Goal: Transaction & Acquisition: Purchase product/service

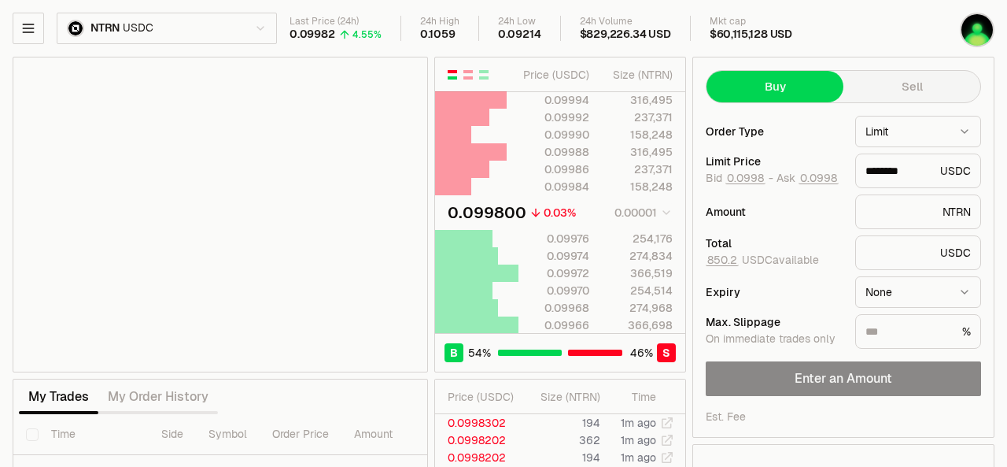
type input "********"
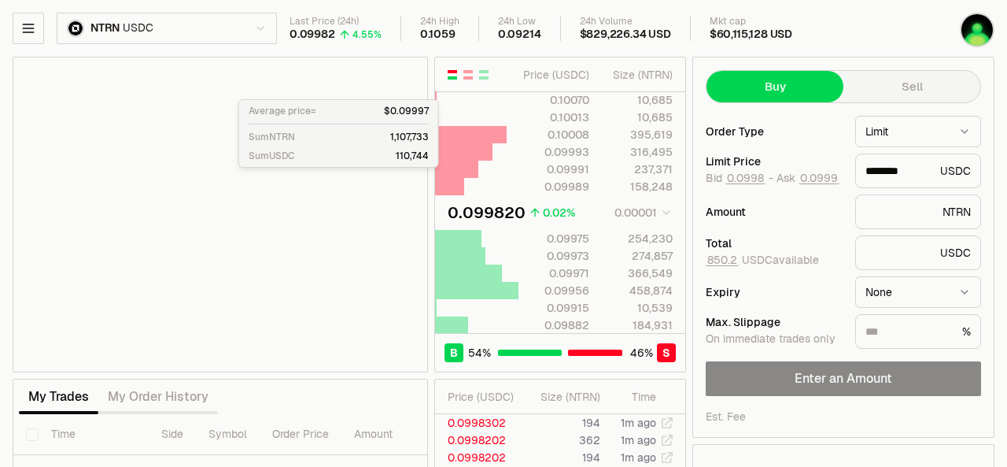
click at [267, 24] on html "Neutron Balance Earn Supervaults Bridge Orderbook Stake Ecosystem Governance Do…" at bounding box center [503, 342] width 1007 height 685
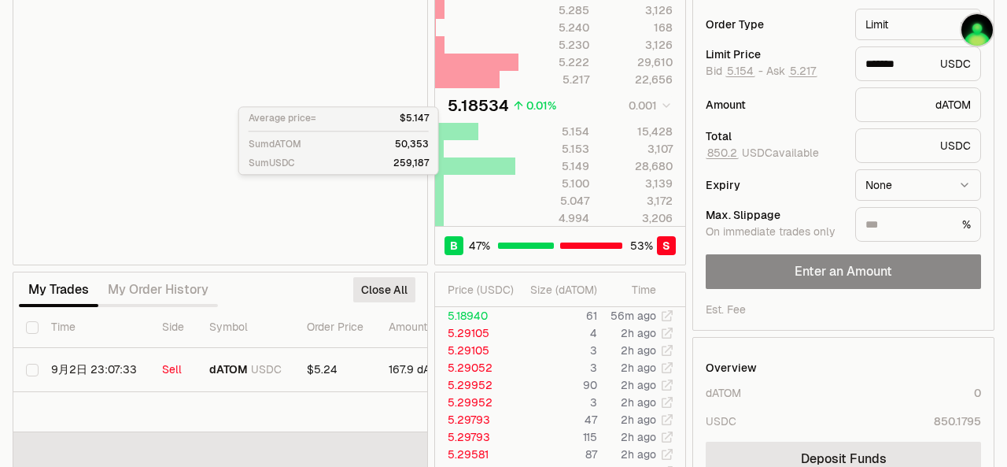
scroll to position [157, 0]
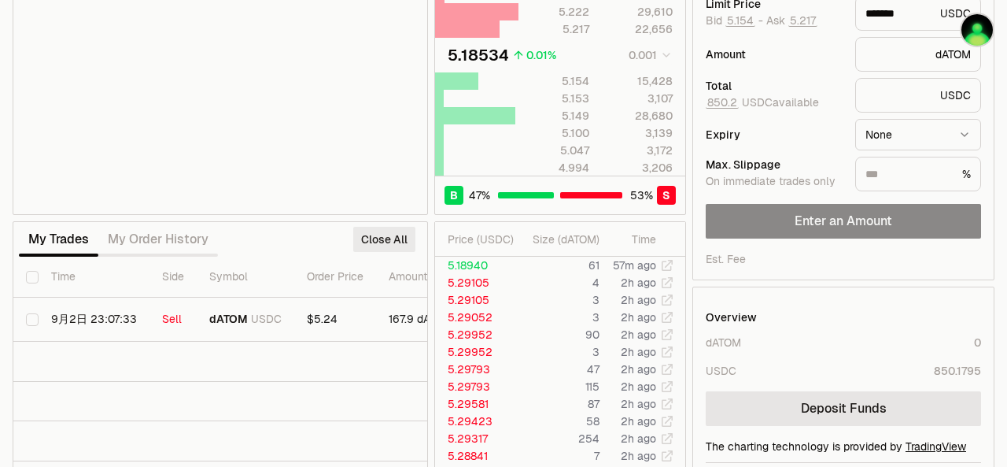
click at [383, 227] on button "Close All" at bounding box center [384, 239] width 62 height 25
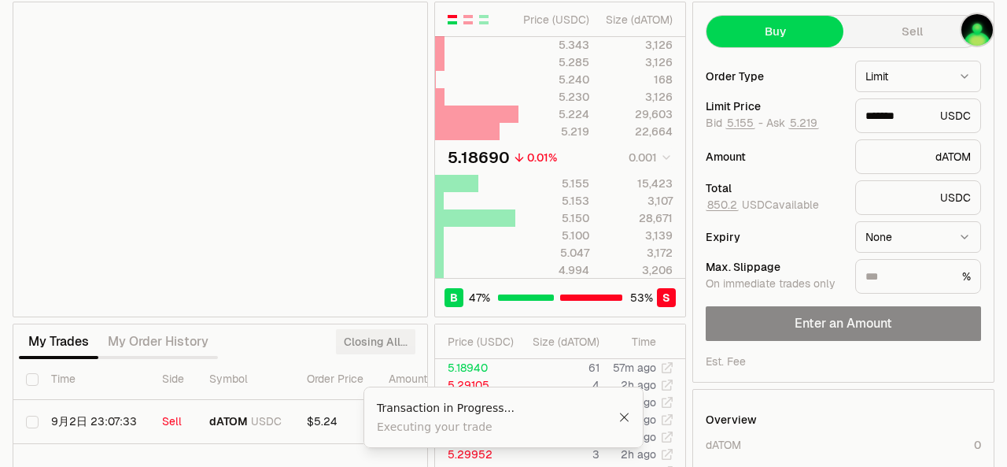
scroll to position [0, 0]
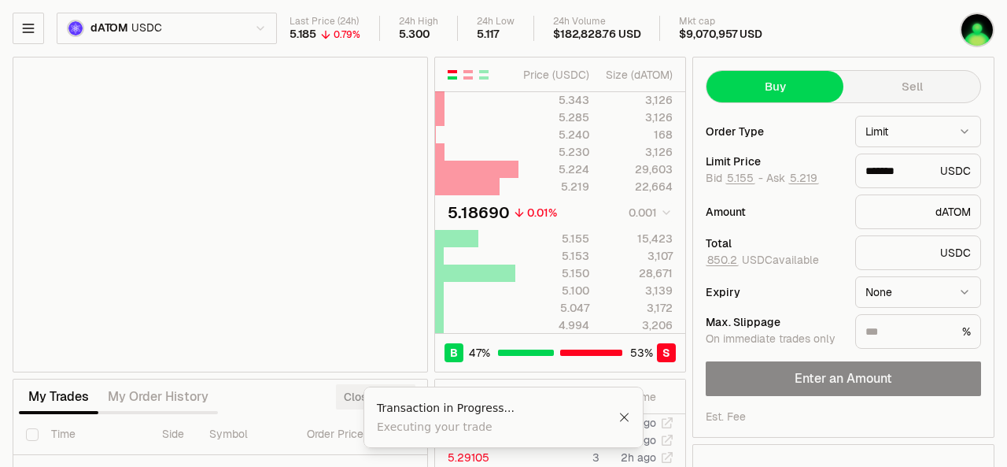
click at [902, 84] on button "Sell" at bounding box center [911, 86] width 137 height 31
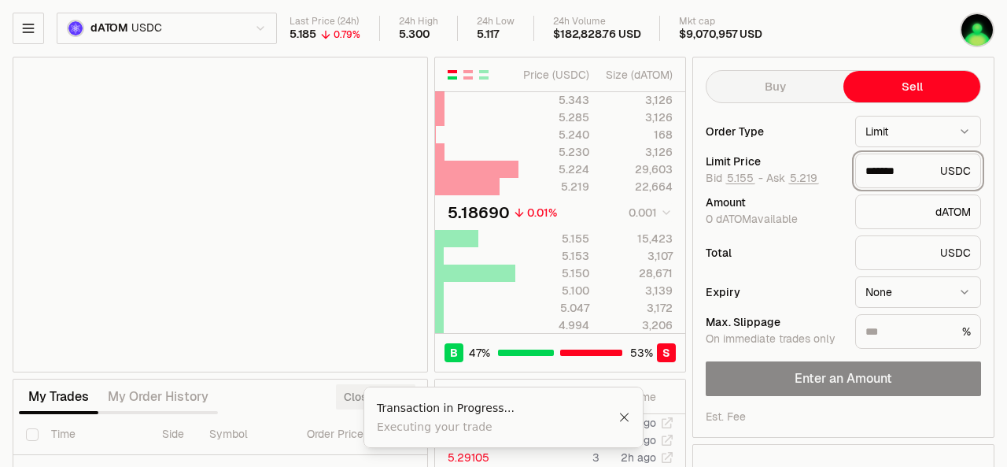
drag, startPoint x: 880, startPoint y: 165, endPoint x: 927, endPoint y: 174, distance: 48.0
click at [927, 174] on input "*******" at bounding box center [899, 171] width 68 height 16
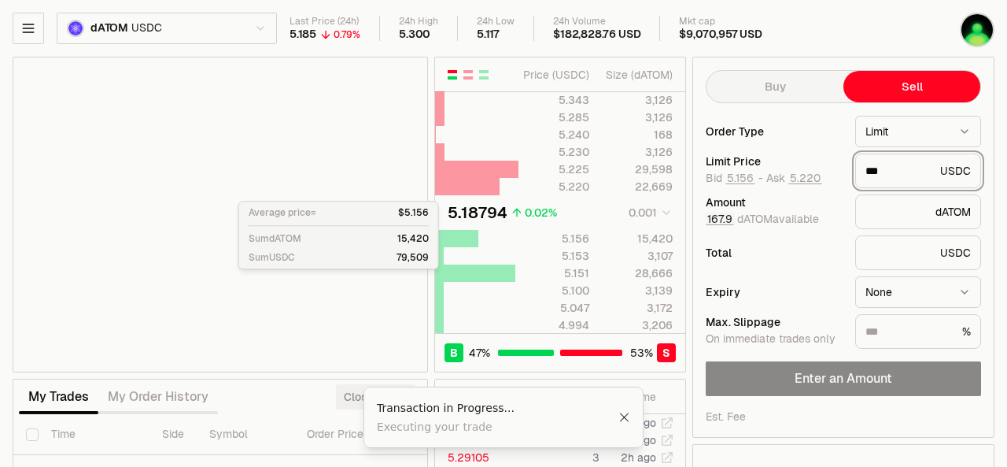
type input "***"
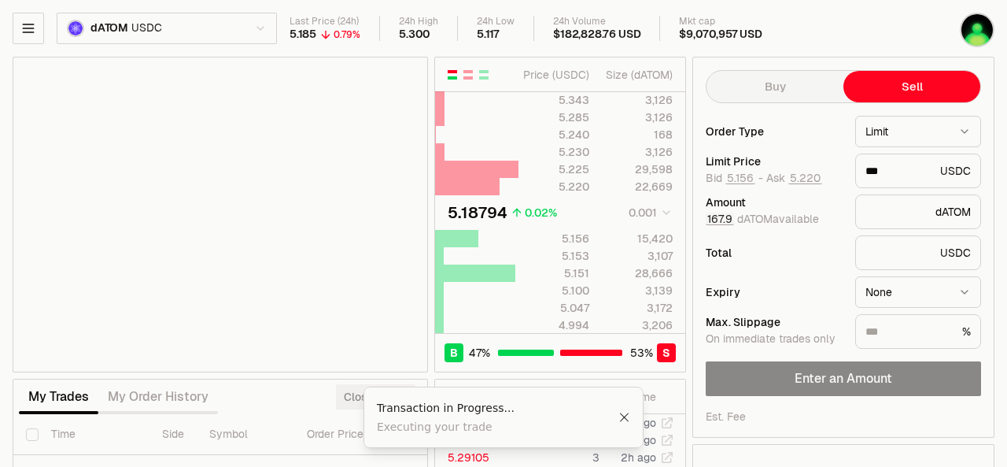
click at [714, 220] on button "167.9" at bounding box center [720, 218] width 28 height 13
type input "*"
type input "**********"
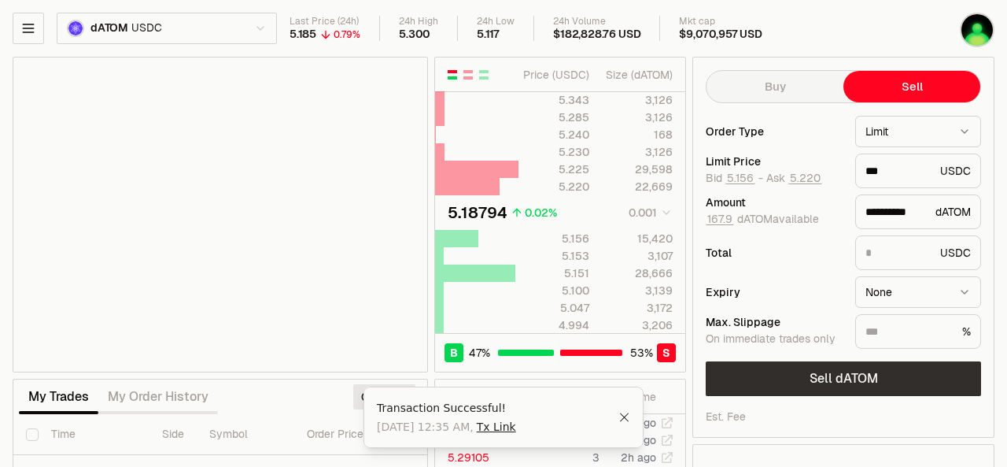
click at [839, 374] on button "Sell dATOM" at bounding box center [843, 378] width 275 height 35
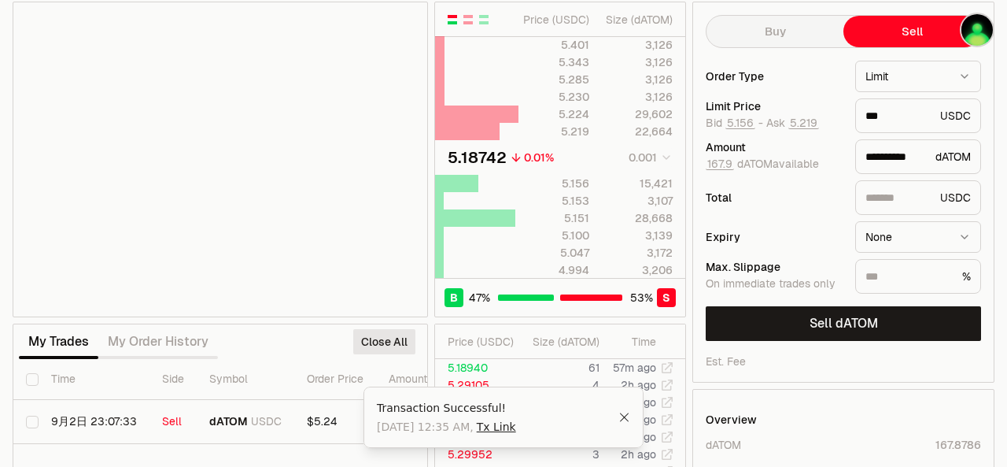
scroll to position [79, 0]
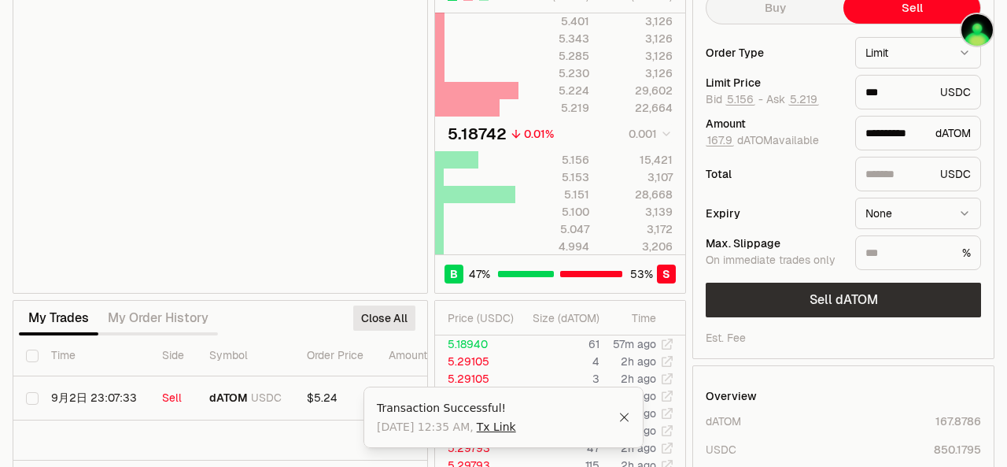
click at [842, 305] on button "Sell dATOM" at bounding box center [843, 299] width 275 height 35
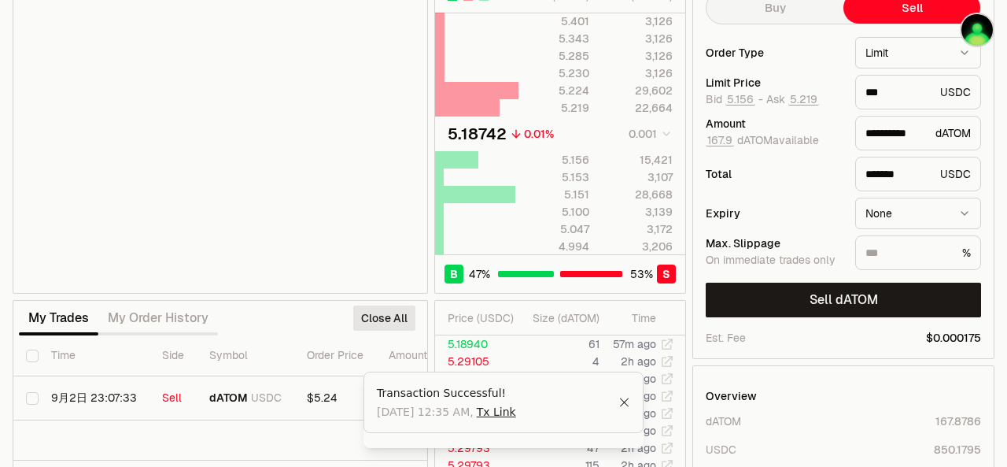
click at [627, 406] on icon "Close" at bounding box center [624, 401] width 9 height 9
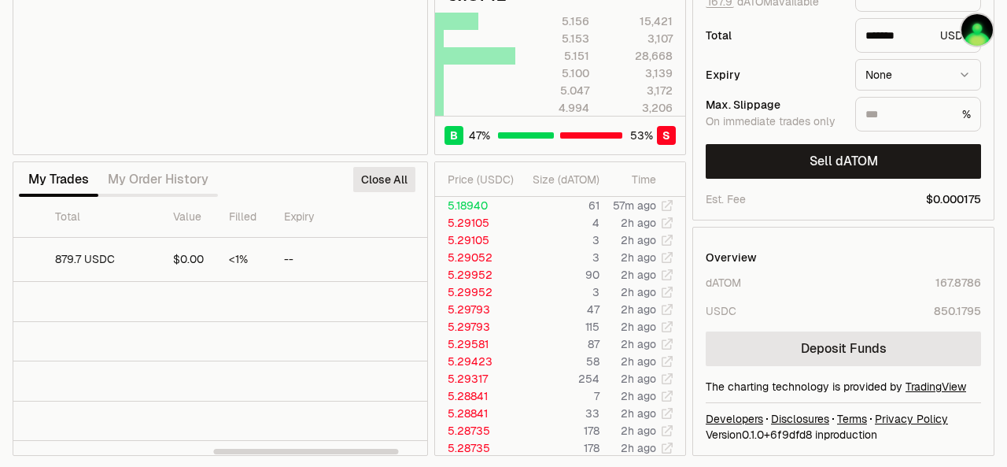
scroll to position [0, 511]
drag, startPoint x: 167, startPoint y: 449, endPoint x: 445, endPoint y: 451, distance: 278.5
click at [427, 451] on div at bounding box center [334, 451] width 185 height 6
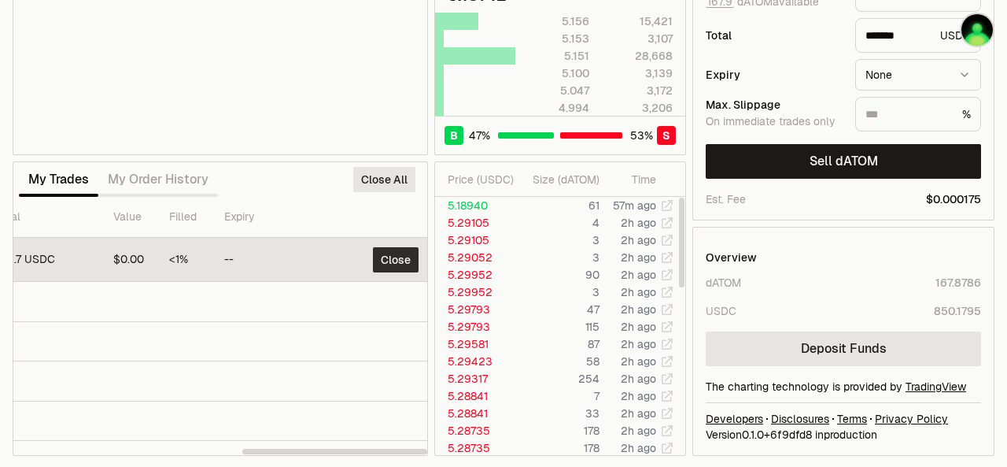
click at [392, 256] on button "Close" at bounding box center [396, 259] width 46 height 25
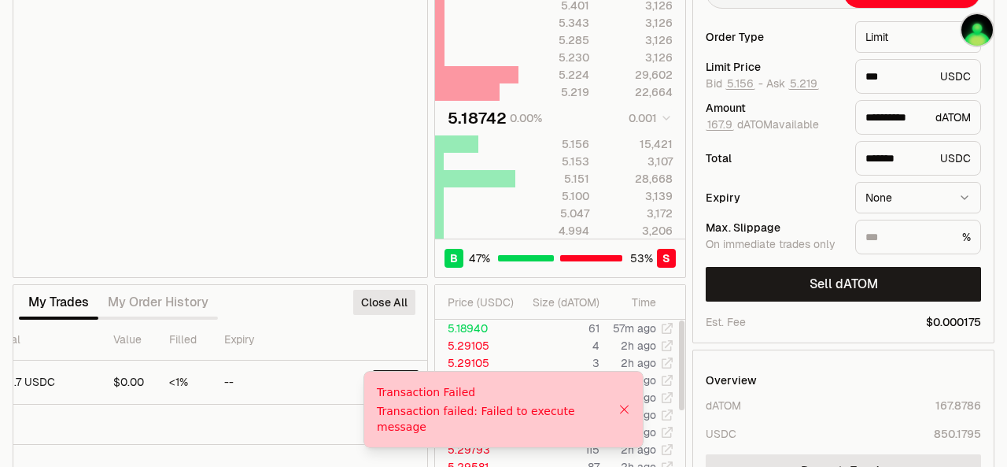
scroll to position [0, 0]
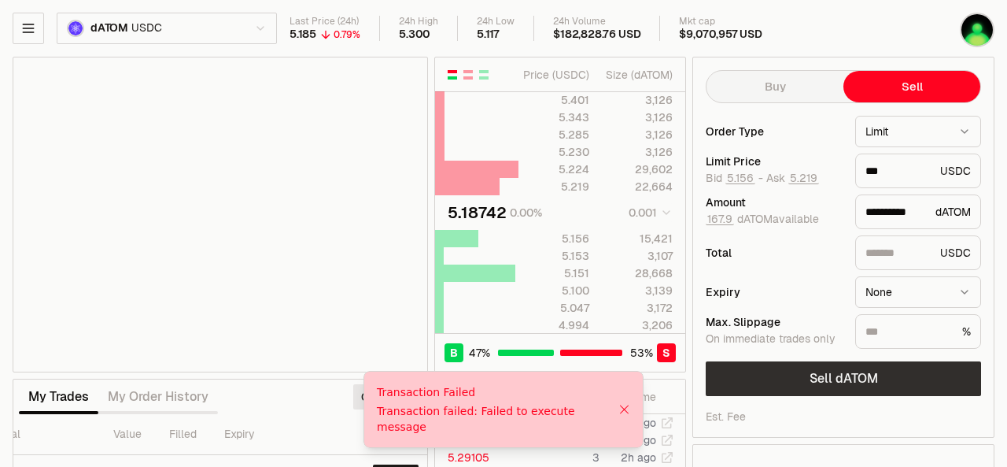
click at [821, 381] on button "Sell dATOM" at bounding box center [843, 378] width 275 height 35
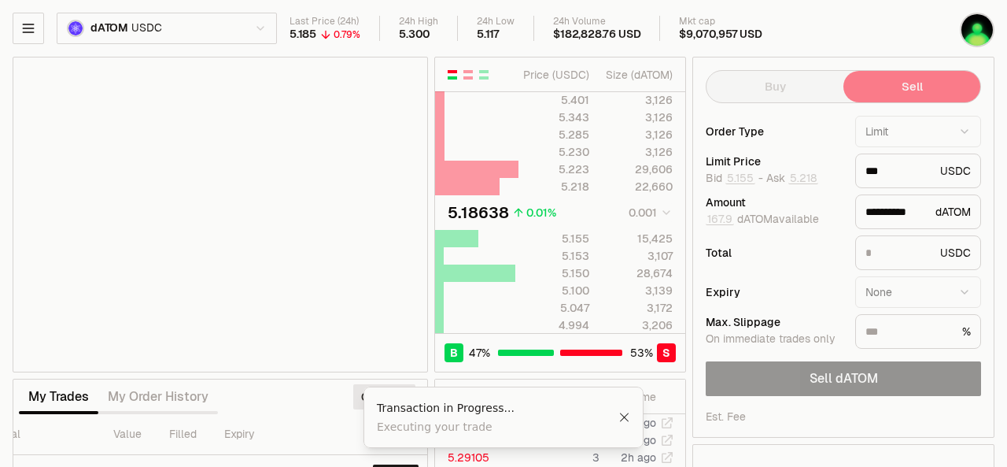
type input "*******"
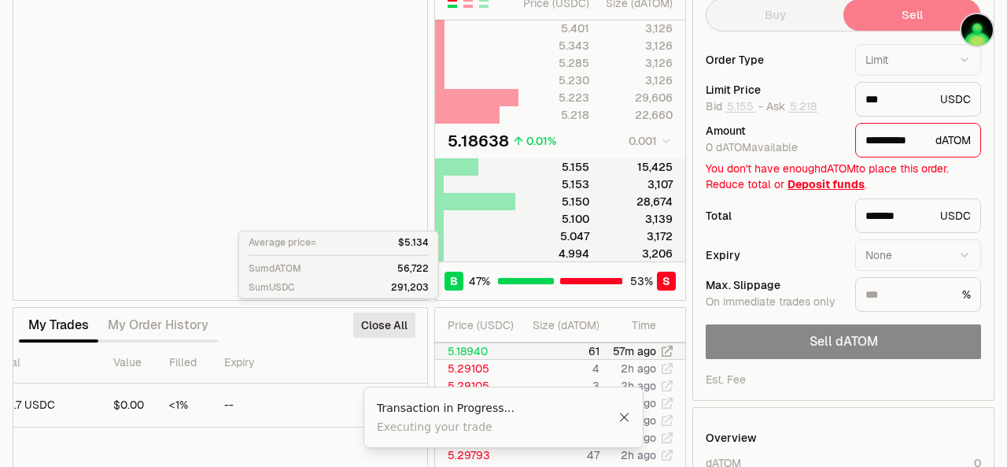
scroll to position [79, 0]
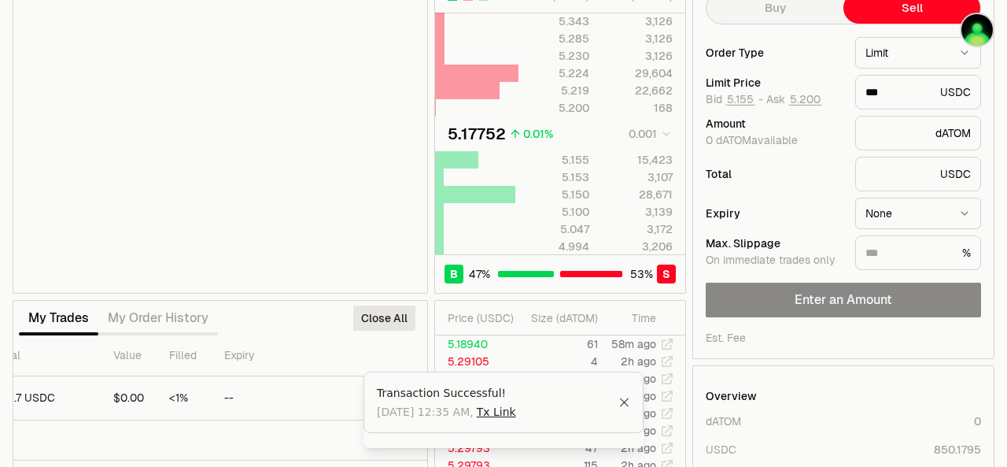
click at [625, 406] on icon "Close" at bounding box center [624, 401] width 9 height 9
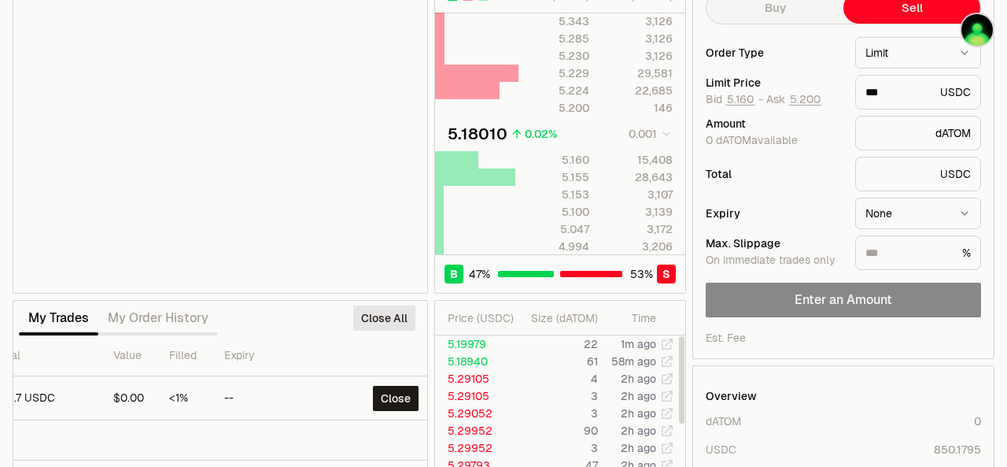
scroll to position [157, 0]
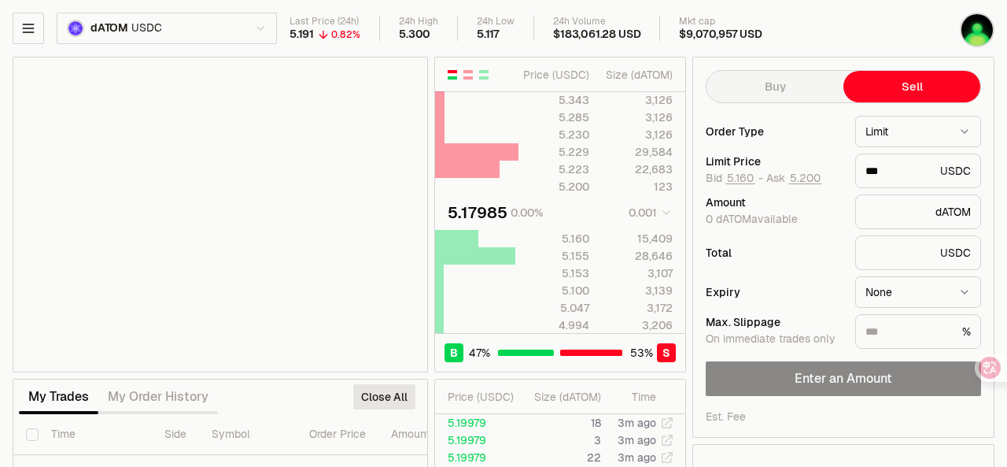
click at [837, 40] on div "Last Price (24h) 5.191 0.82% 24h High 5.300 24h Low 5.117 24h Volume $183,061.2…" at bounding box center [567, 29] width 554 height 26
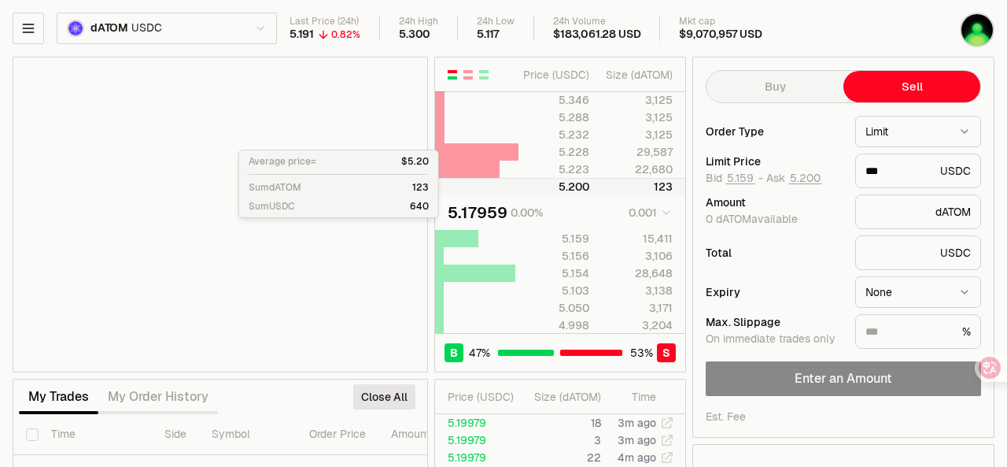
click at [593, 186] on div at bounding box center [559, 187] width 83 height 16
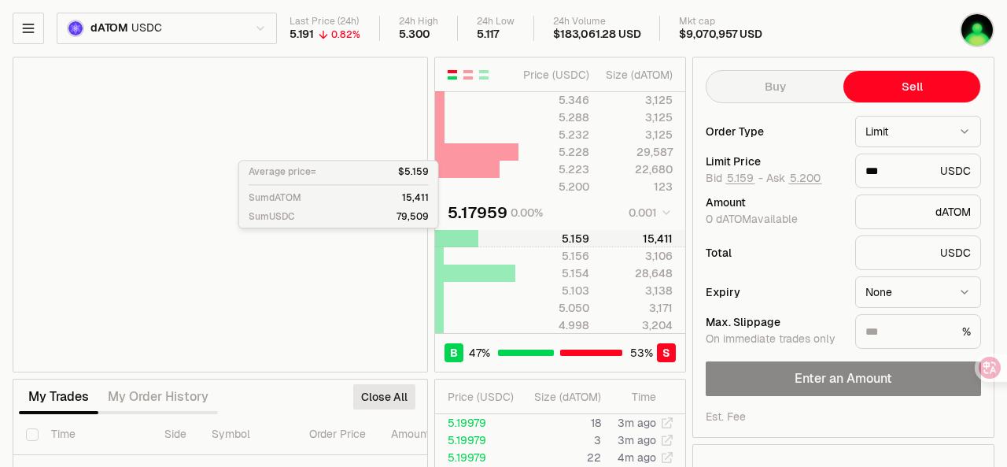
scroll to position [79, 0]
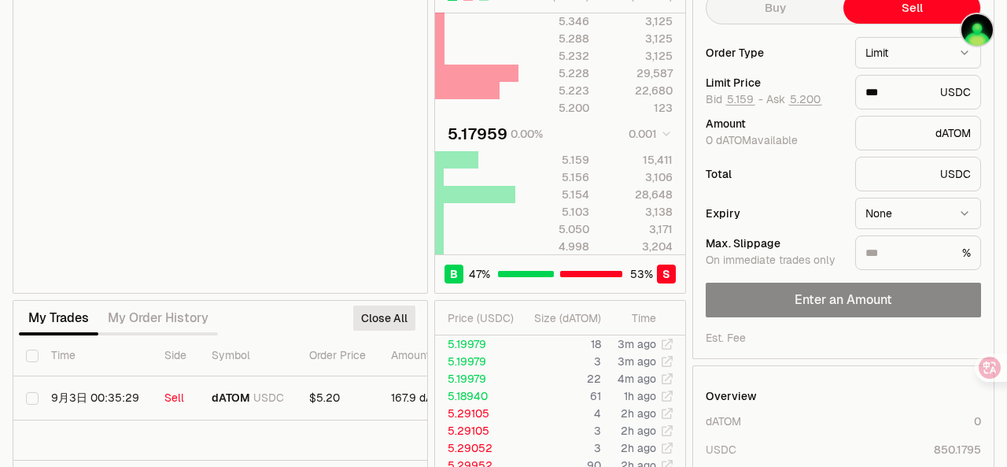
click at [170, 324] on div "My Trades My Order History" at bounding box center [118, 318] width 199 height 35
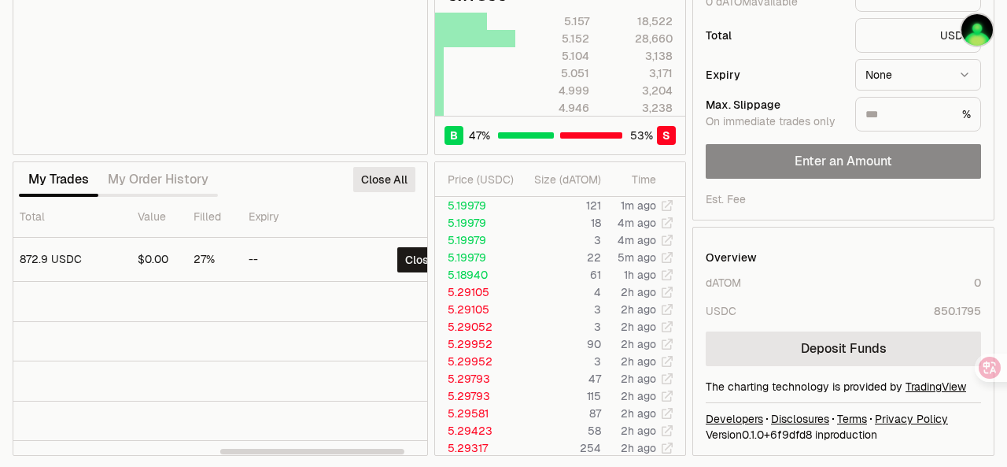
scroll to position [0, 514]
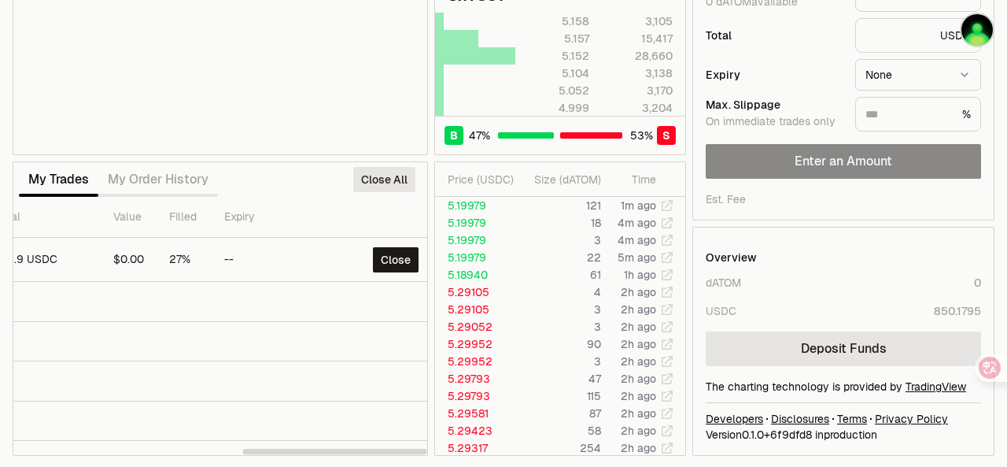
drag, startPoint x: 176, startPoint y: 451, endPoint x: 444, endPoint y: 477, distance: 268.7
click at [427, 454] on div at bounding box center [335, 451] width 184 height 6
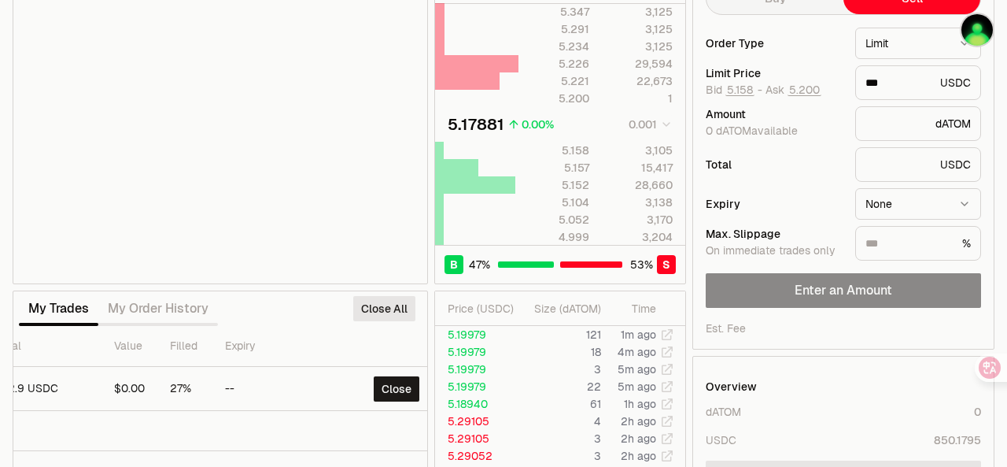
scroll to position [60, 0]
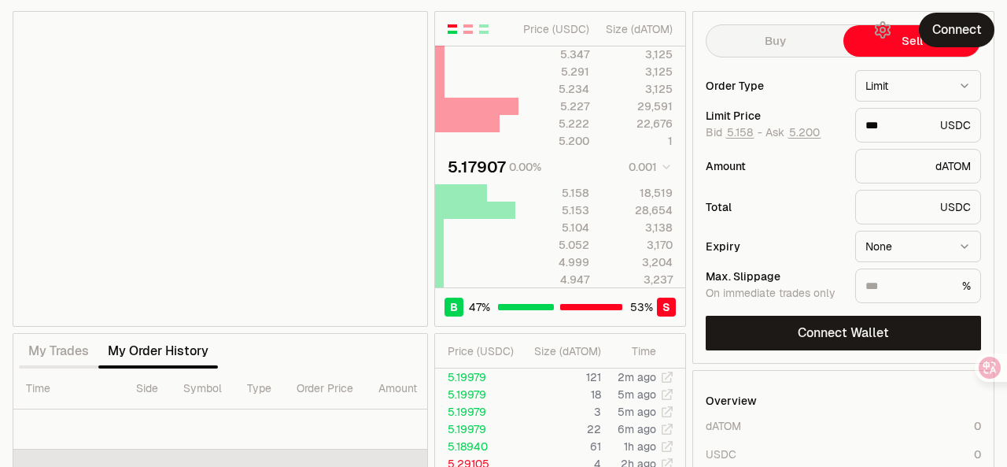
scroll to position [79, 0]
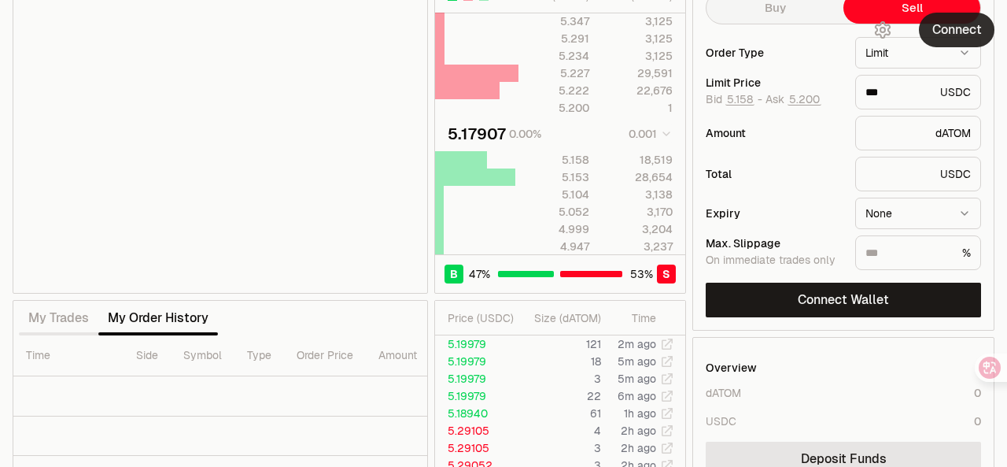
click at [924, 28] on button "Connect" at bounding box center [957, 30] width 76 height 35
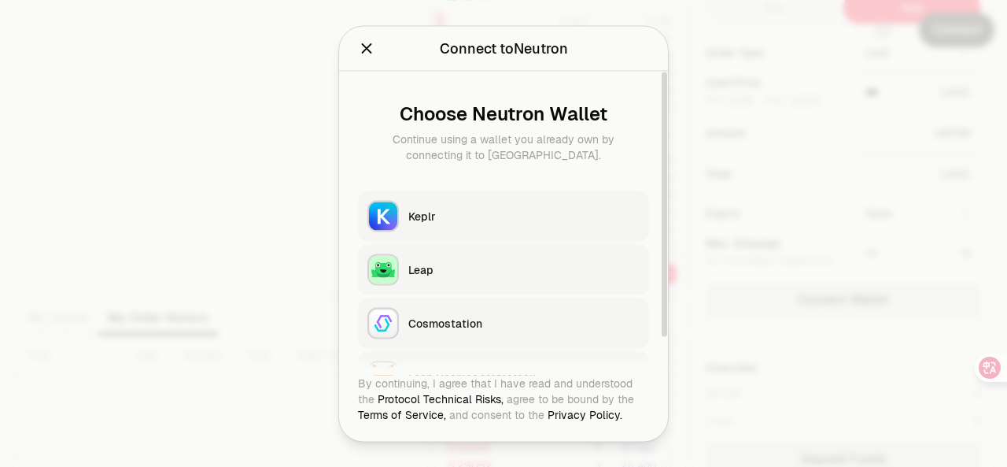
click at [499, 220] on div "Keplr" at bounding box center [523, 216] width 231 height 16
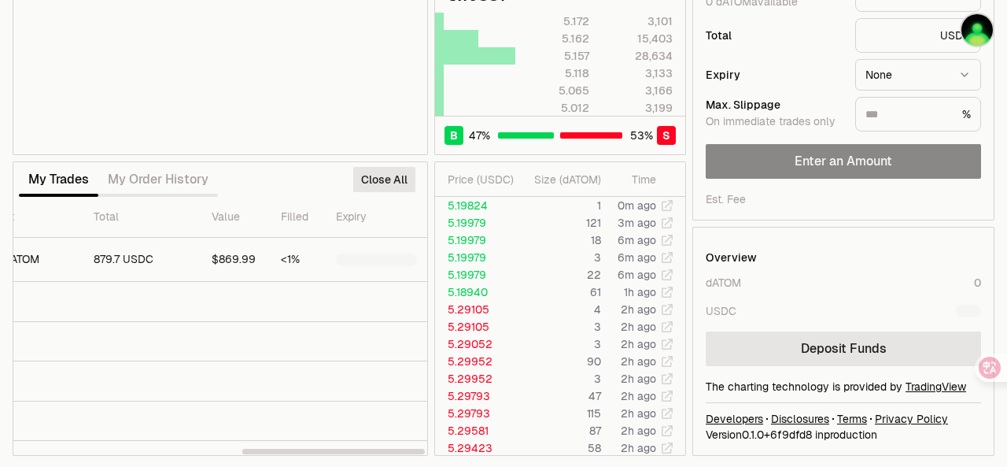
scroll to position [0, 524]
drag, startPoint x: 131, startPoint y: 448, endPoint x: 432, endPoint y: 401, distance: 304.9
click at [427, 454] on div at bounding box center [336, 451] width 183 height 6
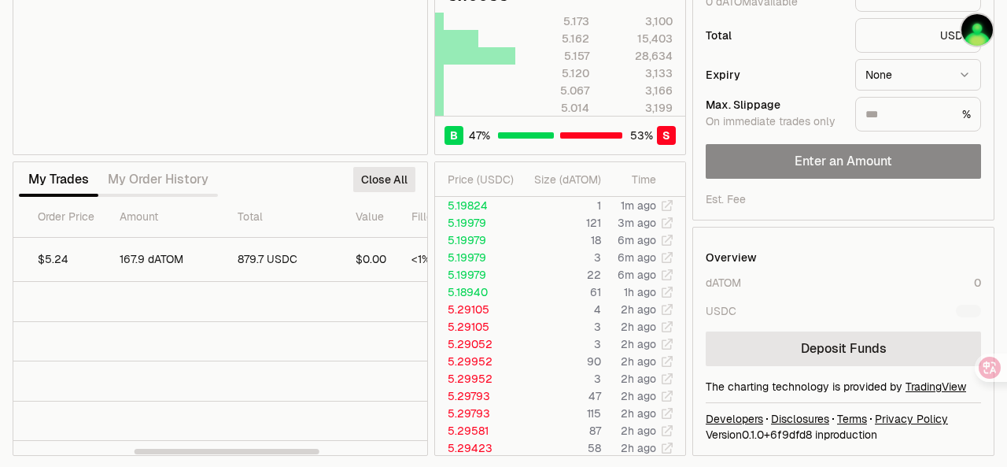
scroll to position [0, 511]
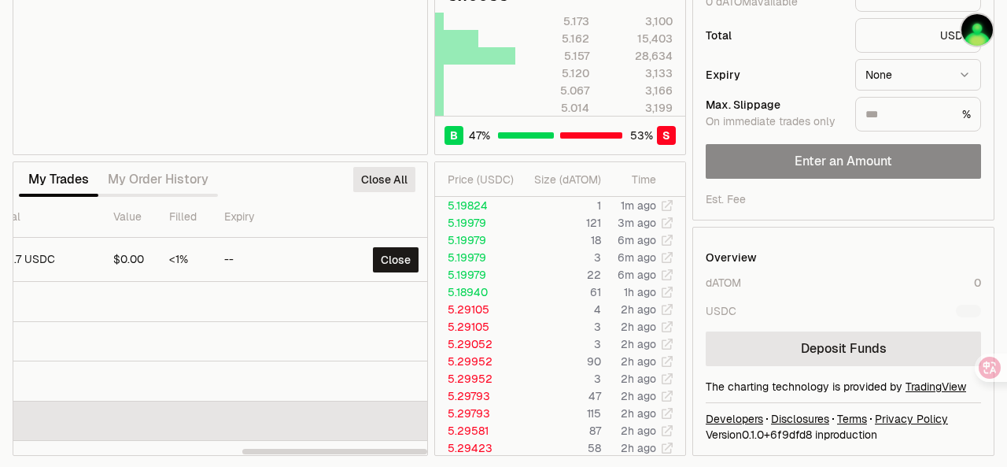
drag, startPoint x: 280, startPoint y: 452, endPoint x: 367, endPoint y: 400, distance: 101.6
click at [363, 448] on div at bounding box center [334, 451] width 185 height 6
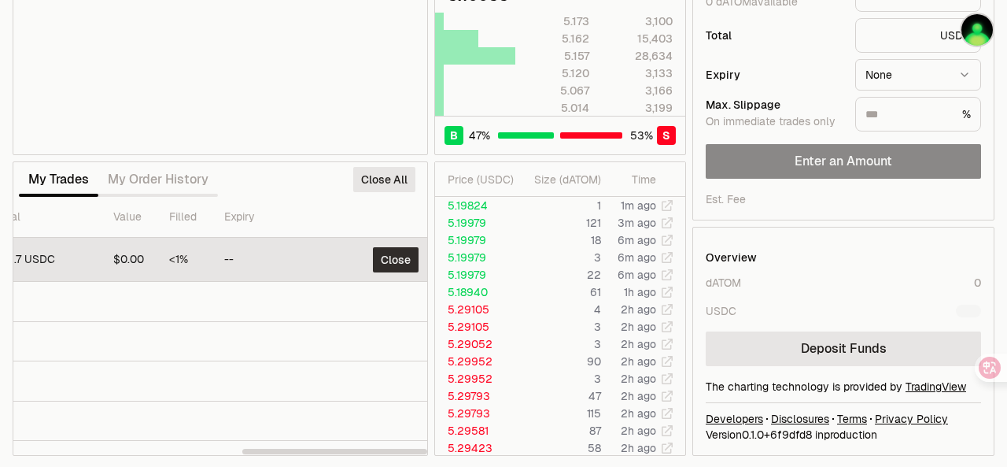
click at [400, 262] on button "Close" at bounding box center [396, 259] width 46 height 25
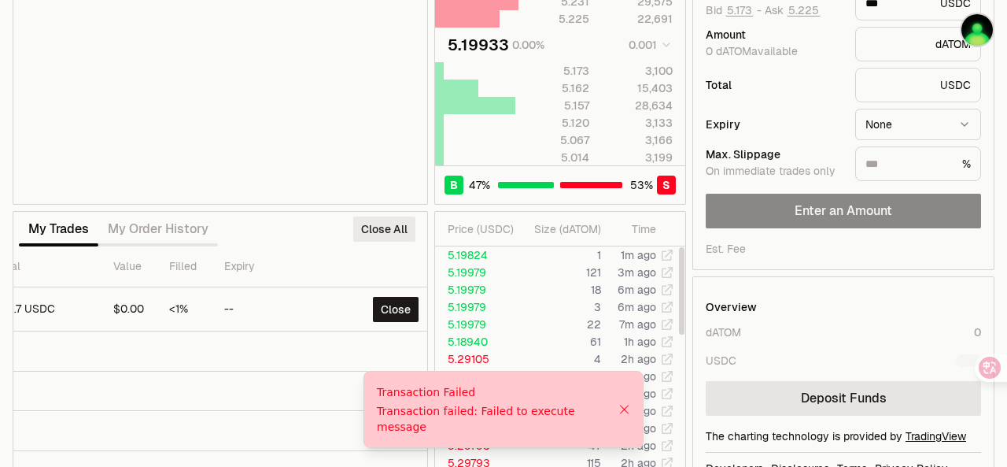
scroll to position [60, 0]
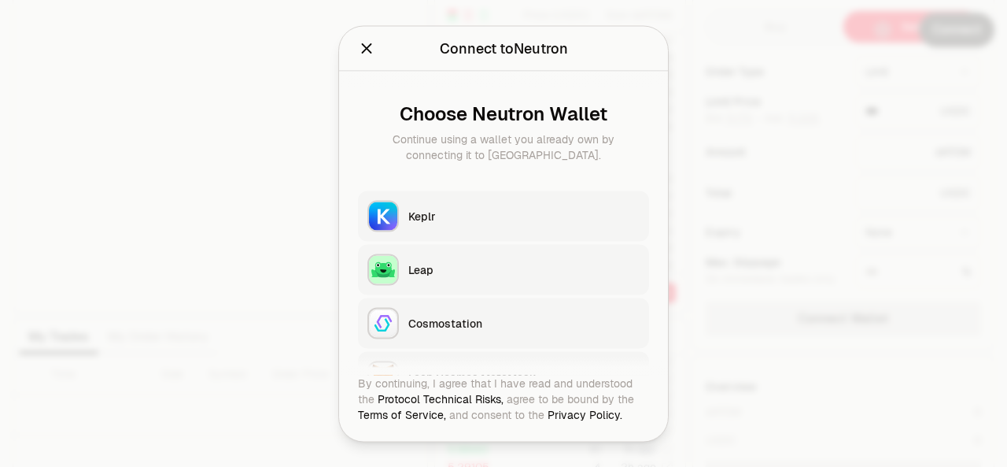
scroll to position [60, 0]
click at [540, 227] on button "Keplr" at bounding box center [503, 215] width 291 height 50
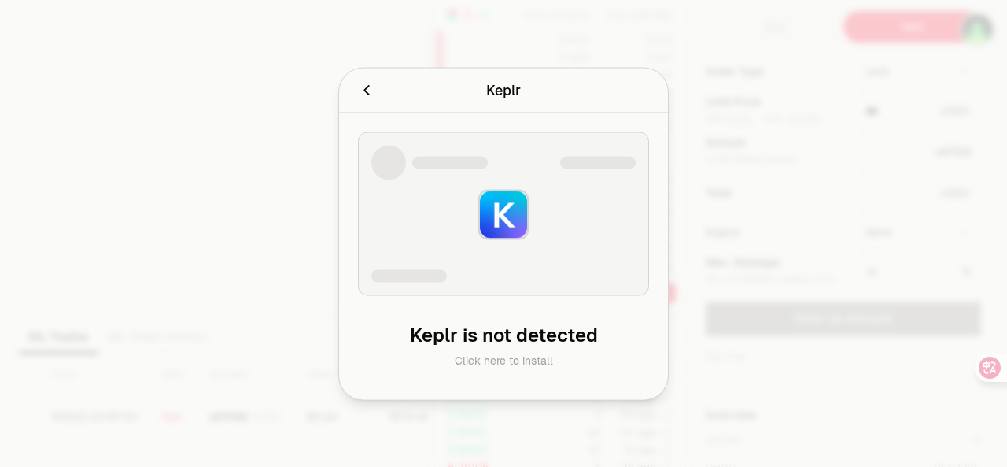
click at [371, 89] on icon "Cancel" at bounding box center [366, 89] width 17 height 17
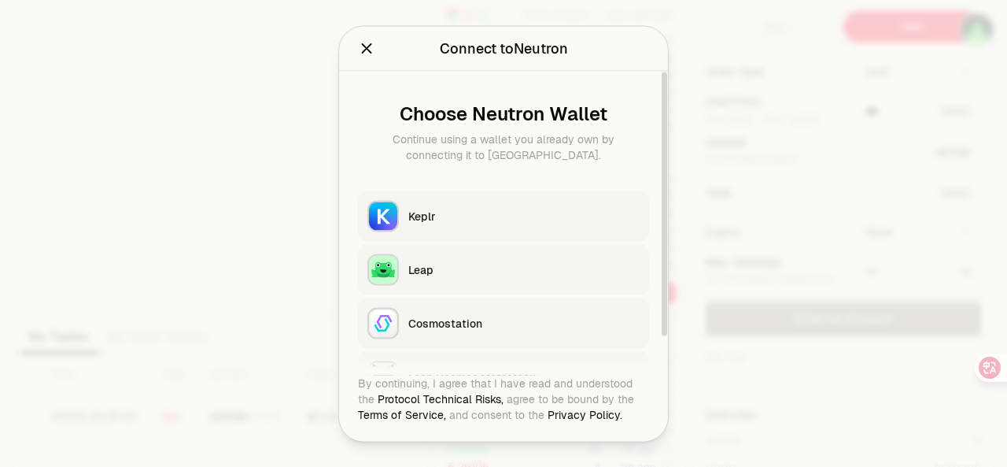
click at [425, 220] on div "Keplr" at bounding box center [523, 216] width 231 height 16
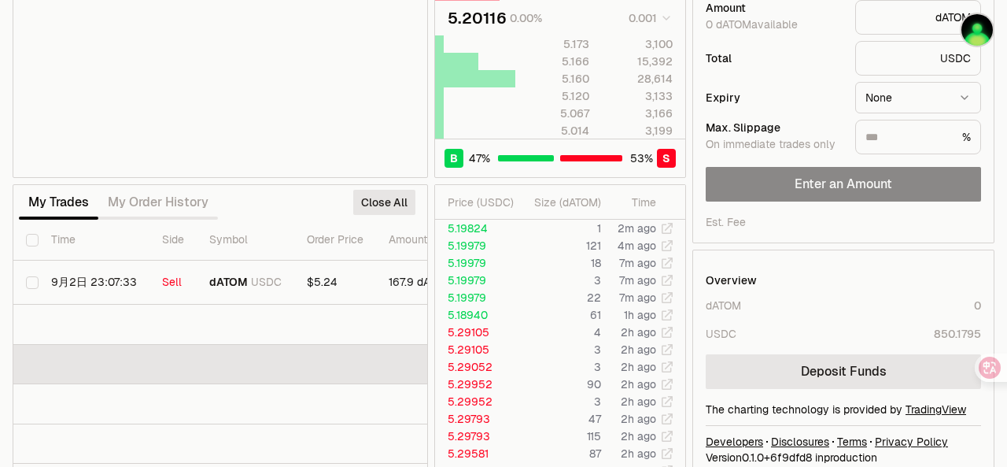
scroll to position [217, 0]
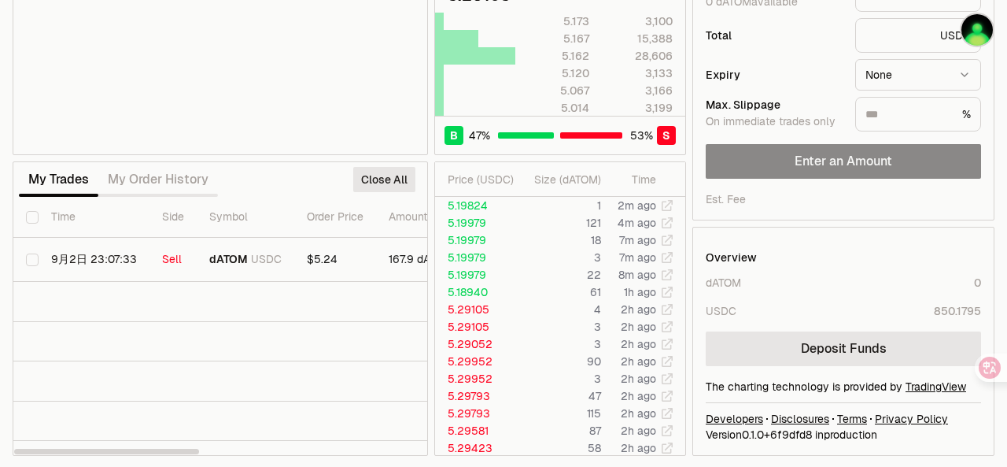
drag, startPoint x: 152, startPoint y: 453, endPoint x: 326, endPoint y: 451, distance: 173.9
click at [326, 451] on div "My Trades My Order History Close All Time Side Symbol Order Price Amount Total …" at bounding box center [220, 308] width 415 height 294
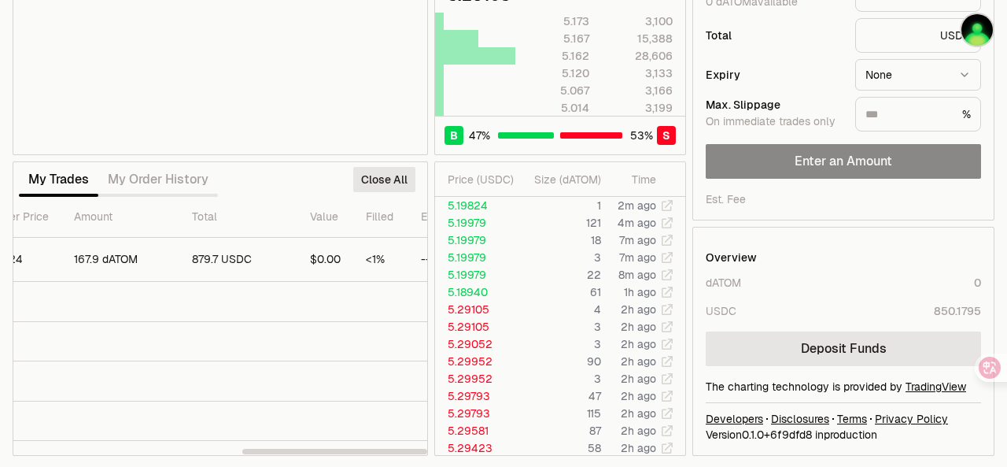
scroll to position [0, 511]
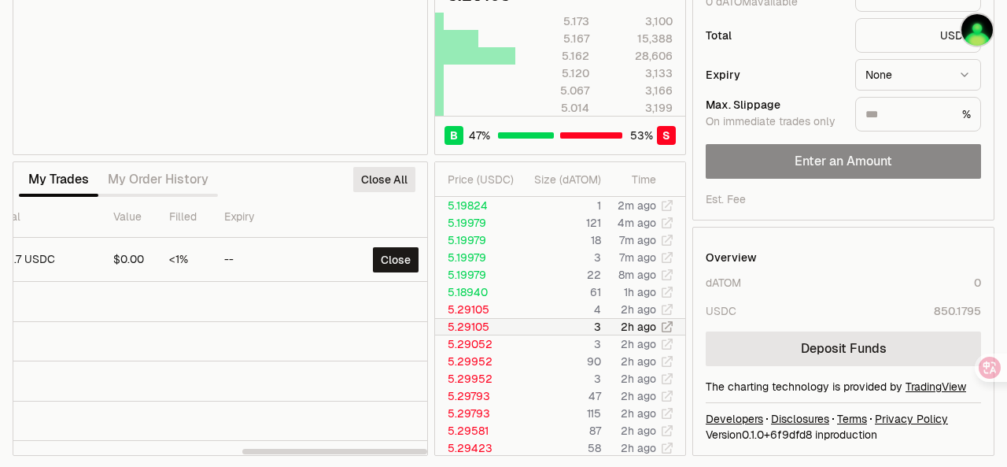
drag, startPoint x: 179, startPoint y: 448, endPoint x: 445, endPoint y: 322, distance: 294.5
click at [427, 452] on div at bounding box center [334, 451] width 185 height 6
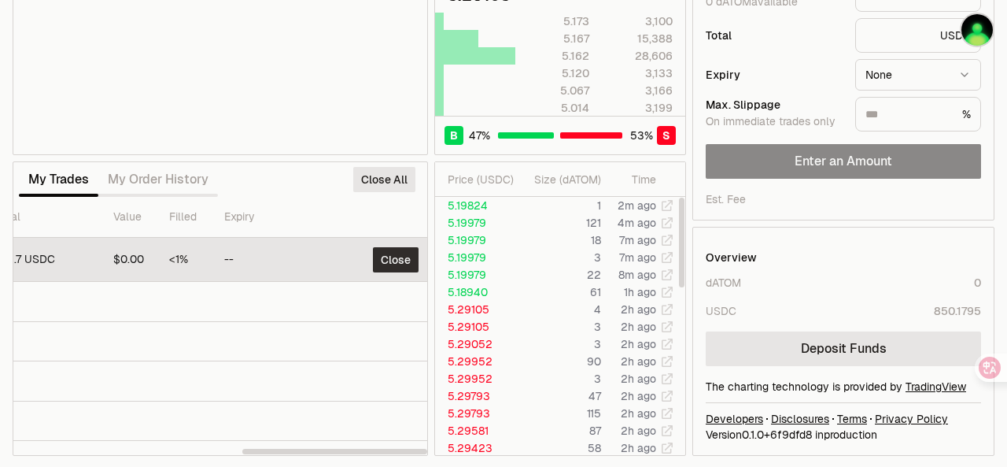
click at [401, 258] on button "Close" at bounding box center [396, 259] width 46 height 25
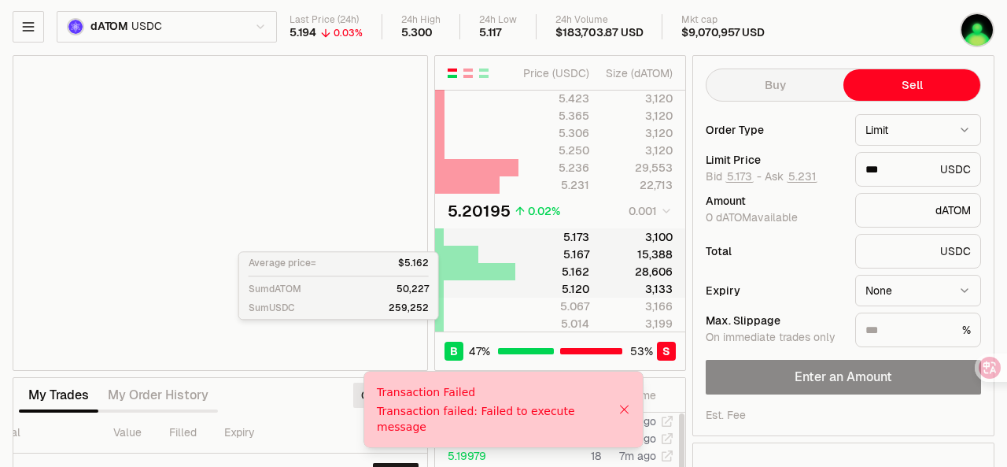
scroll to position [0, 0]
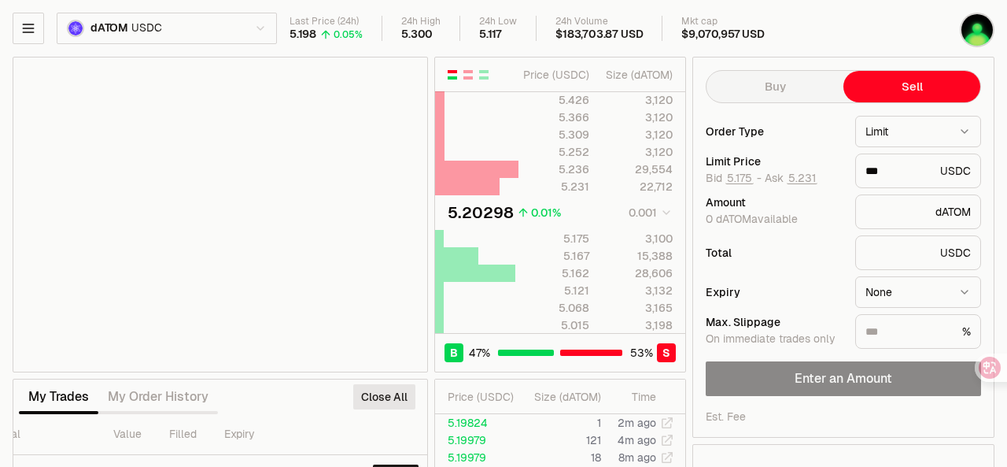
click at [821, 135] on div "Order Type" at bounding box center [774, 131] width 137 height 11
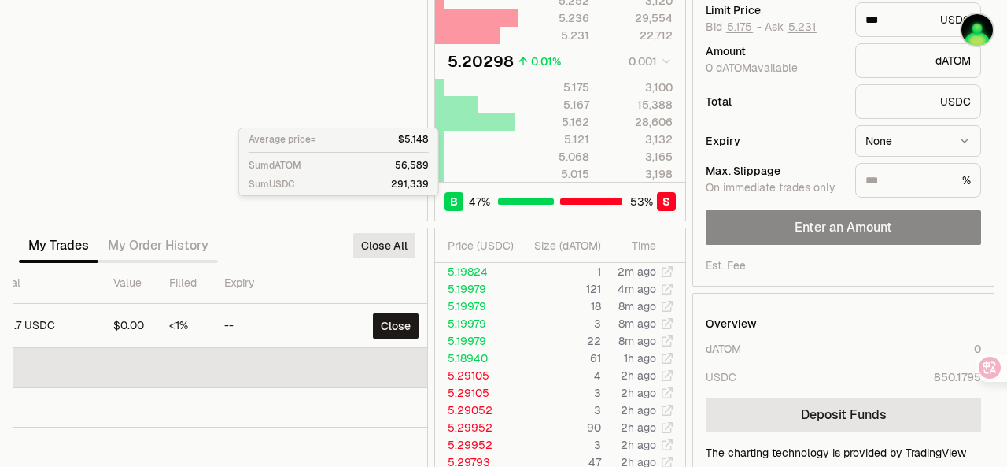
scroll to position [157, 0]
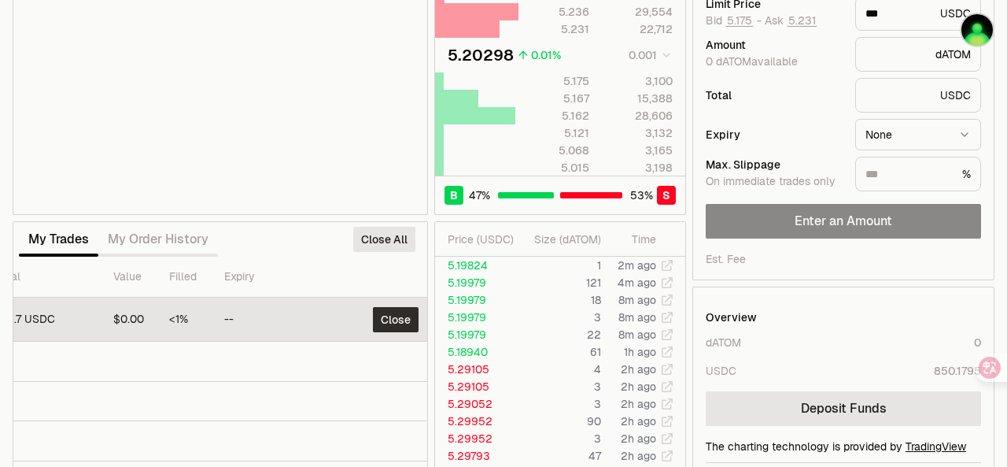
click at [393, 319] on button "Close" at bounding box center [396, 319] width 46 height 25
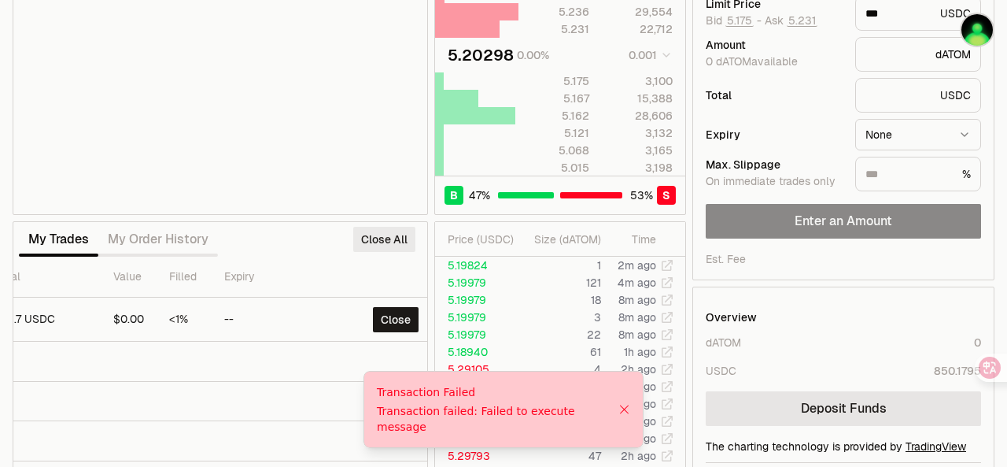
click at [392, 232] on button "Close All" at bounding box center [384, 239] width 62 height 25
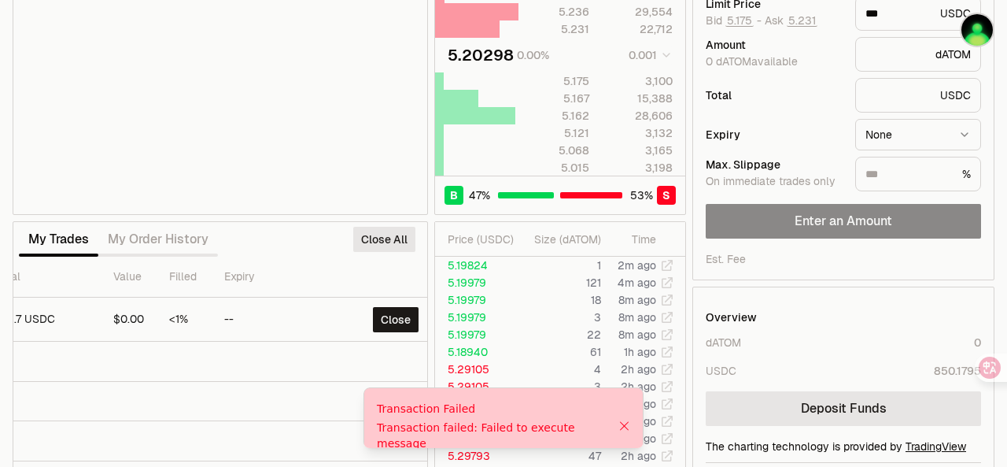
click at [633, 418] on div "Transaction Failed Transaction failed: Failed to execute message" at bounding box center [503, 425] width 280 height 77
click at [623, 421] on icon "Close" at bounding box center [624, 425] width 9 height 9
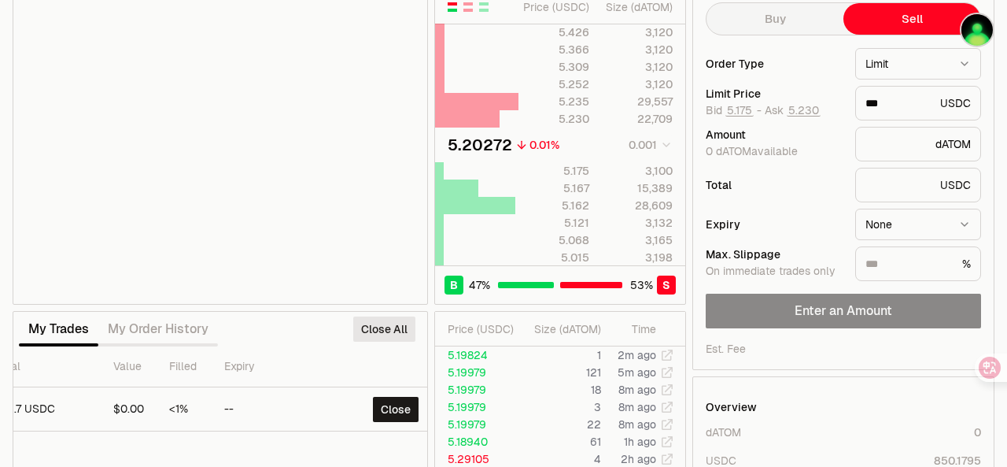
scroll to position [0, 0]
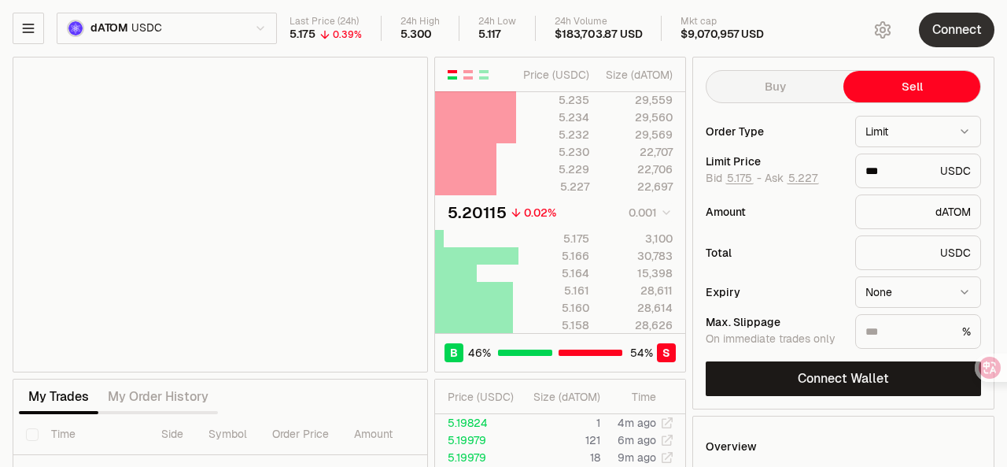
click at [958, 37] on button "Connect" at bounding box center [957, 30] width 76 height 35
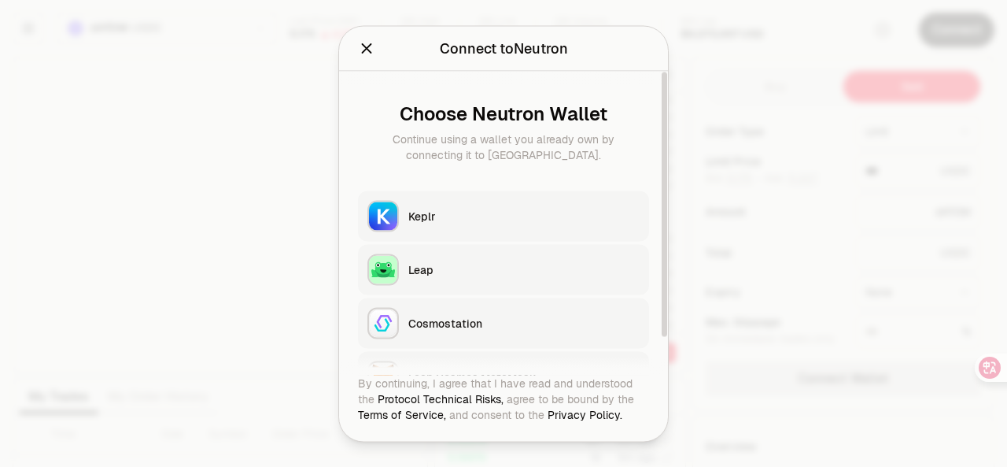
click at [483, 223] on button "Keplr" at bounding box center [503, 215] width 291 height 50
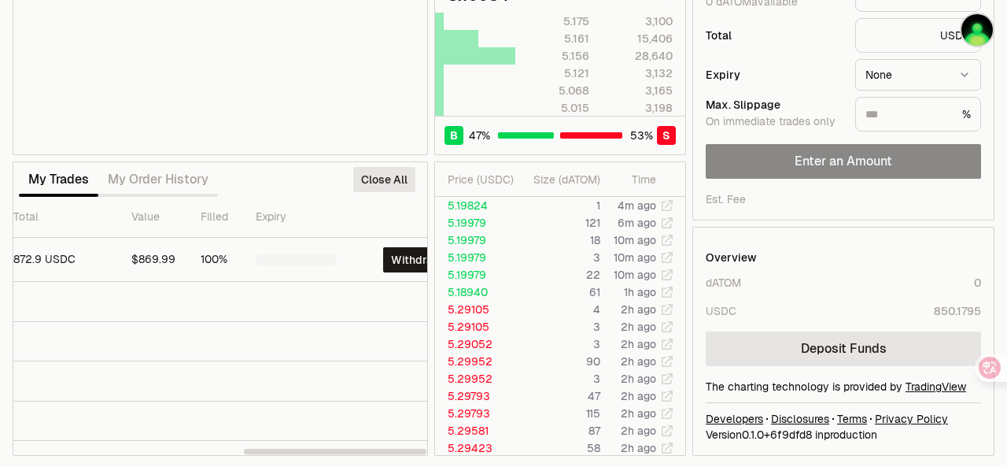
scroll to position [0, 524]
drag, startPoint x: 176, startPoint y: 448, endPoint x: 414, endPoint y: 459, distance: 237.8
click at [414, 454] on div at bounding box center [335, 451] width 183 height 6
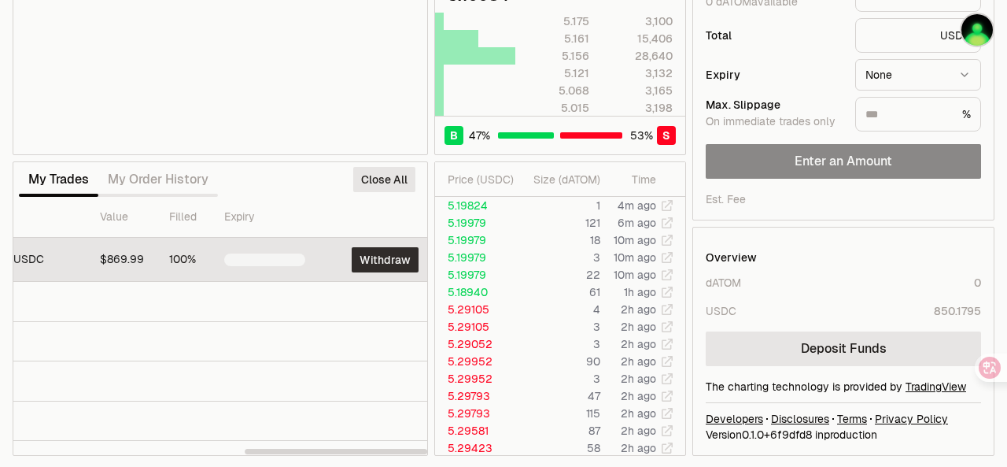
click at [386, 249] on button "Withdraw" at bounding box center [385, 259] width 67 height 25
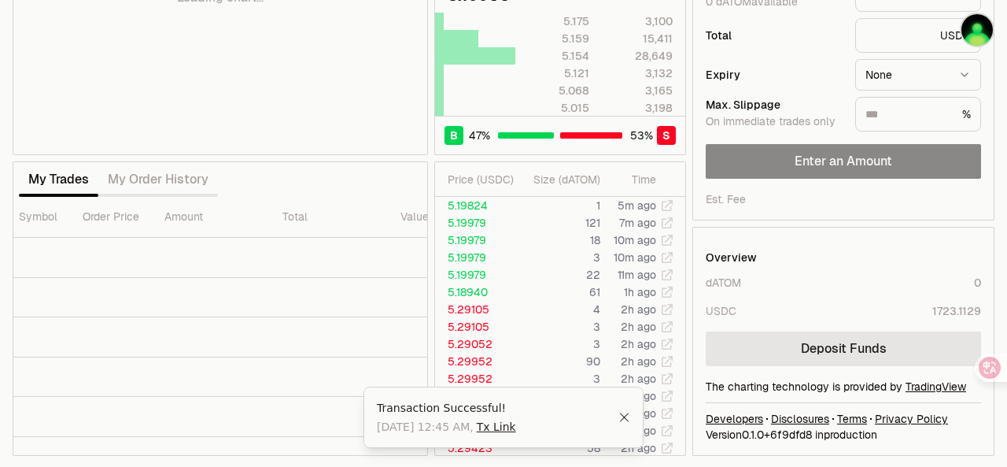
scroll to position [0, 0]
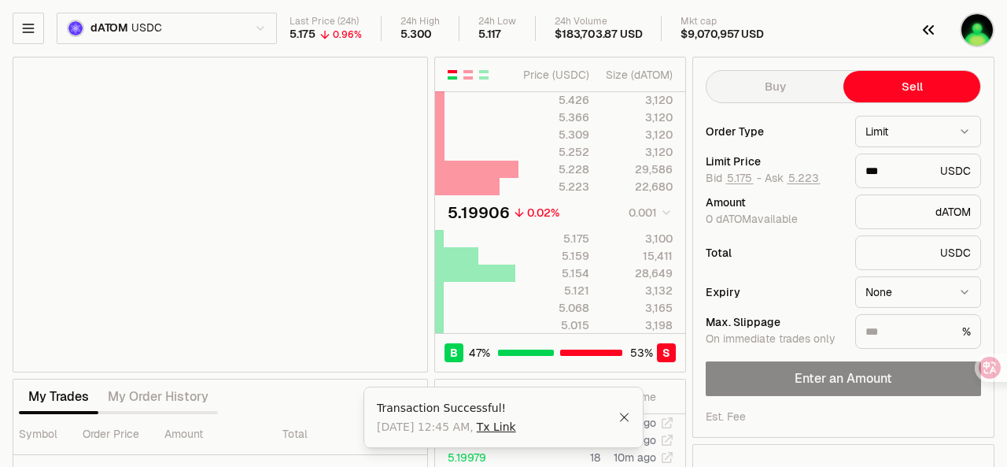
click at [983, 24] on img "button" at bounding box center [976, 29] width 31 height 31
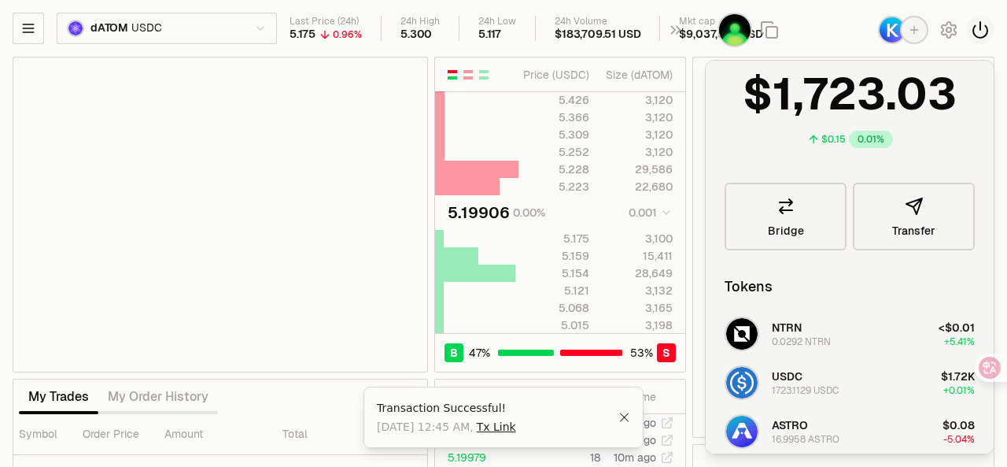
click at [978, 28] on icon "button" at bounding box center [980, 29] width 19 height 19
